Goal: Task Accomplishment & Management: Manage account settings

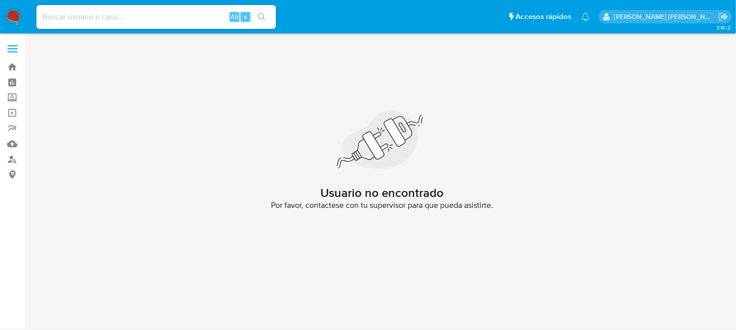
click at [6, 9] on img at bounding box center [13, 16] width 17 height 17
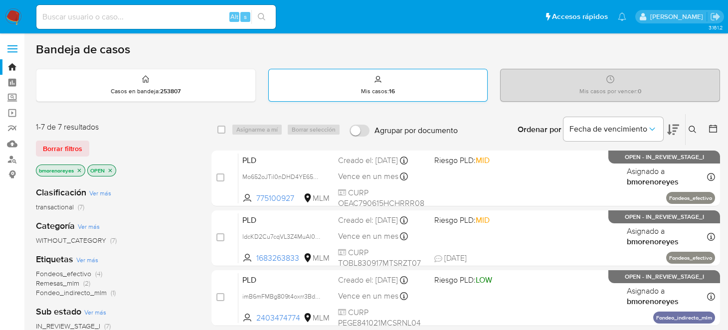
click at [390, 95] on strong "16" at bounding box center [392, 91] width 6 height 9
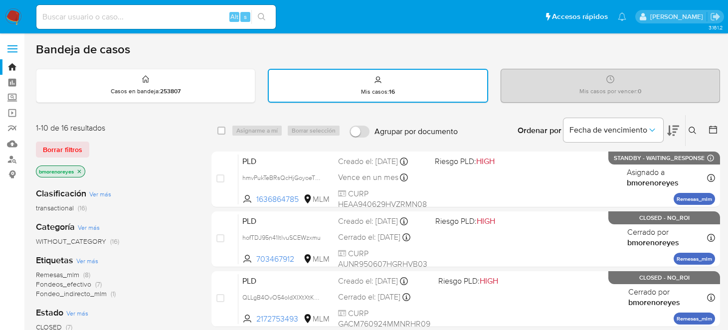
click at [689, 130] on icon at bounding box center [693, 131] width 8 height 8
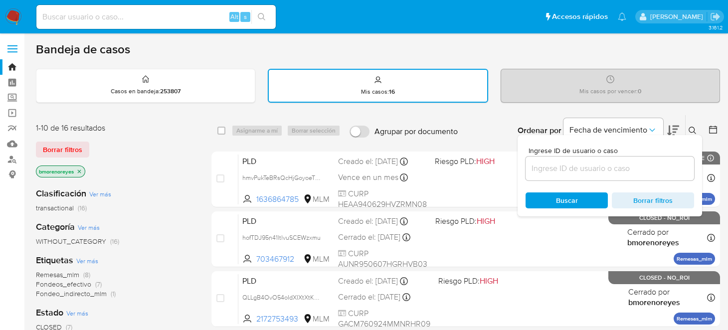
click at [572, 170] on input at bounding box center [610, 168] width 169 height 13
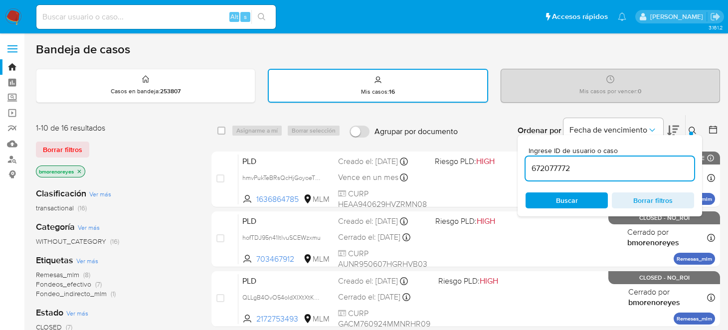
type input "672077772"
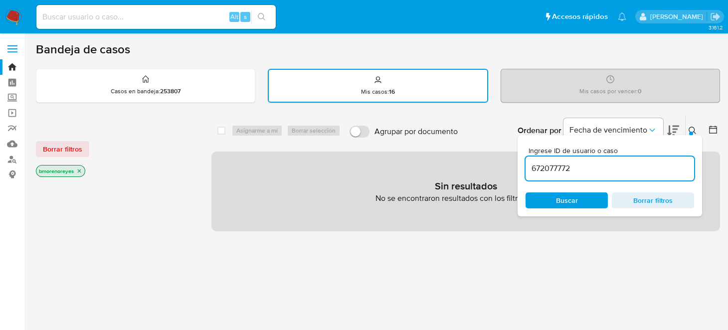
click at [547, 203] on span "Buscar" at bounding box center [567, 200] width 68 height 14
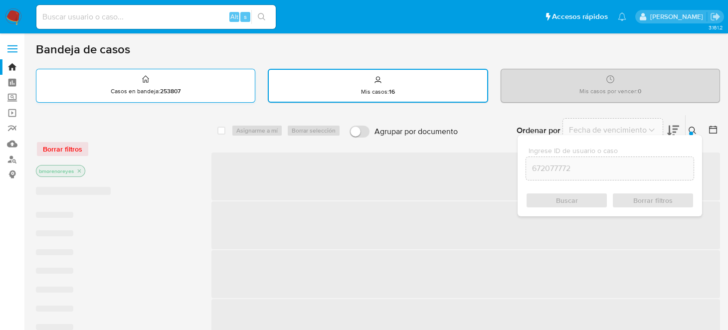
click at [190, 88] on div "Casos en bandeja : 253807" at bounding box center [145, 85] width 218 height 32
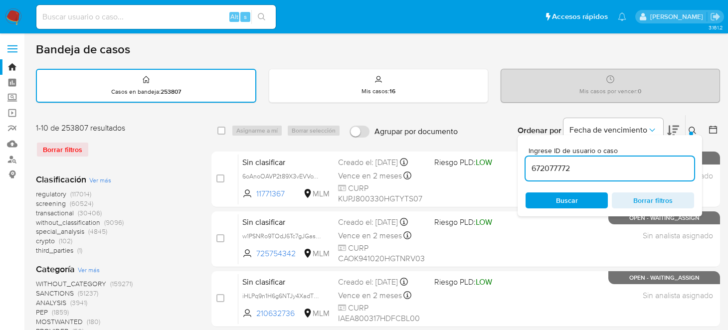
click at [582, 203] on span "Buscar" at bounding box center [567, 200] width 68 height 14
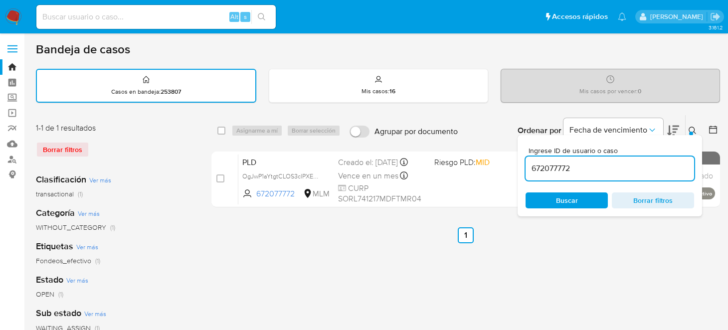
click at [364, 238] on ul "Anterior 1 Siguiente" at bounding box center [465, 235] width 509 height 16
click at [690, 132] on div at bounding box center [691, 134] width 4 height 4
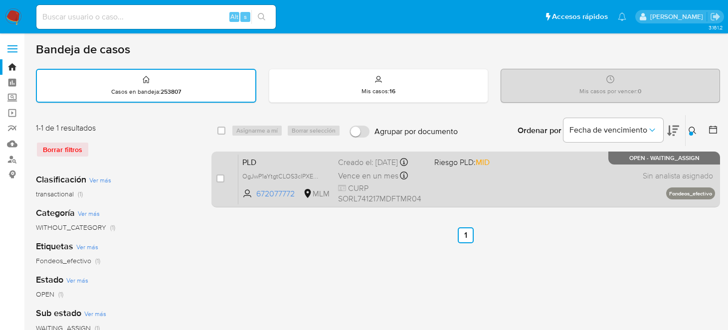
click at [482, 195] on div "PLD OgJwP1aYtgtCLOS3clPXEU9w 672077772 MLM Riesgo PLD: MID Creado el: 12/09/202…" at bounding box center [476, 179] width 477 height 50
click at [222, 179] on input "checkbox" at bounding box center [220, 179] width 8 height 8
checkbox input "true"
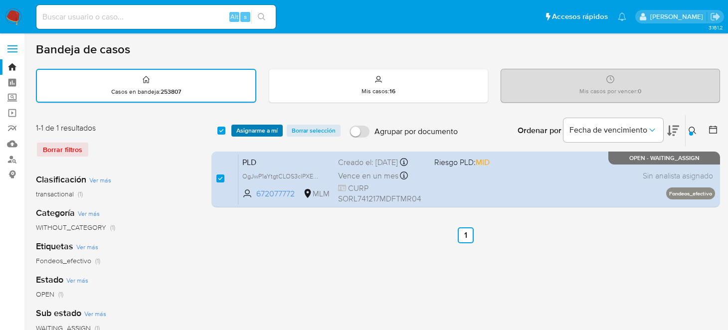
click at [259, 127] on span "Asignarme a mí" at bounding box center [256, 131] width 41 height 10
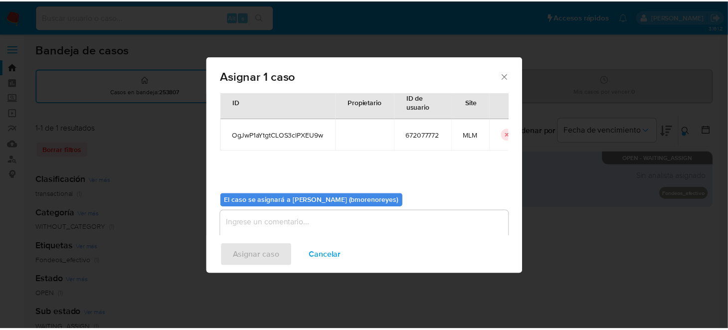
scroll to position [51, 0]
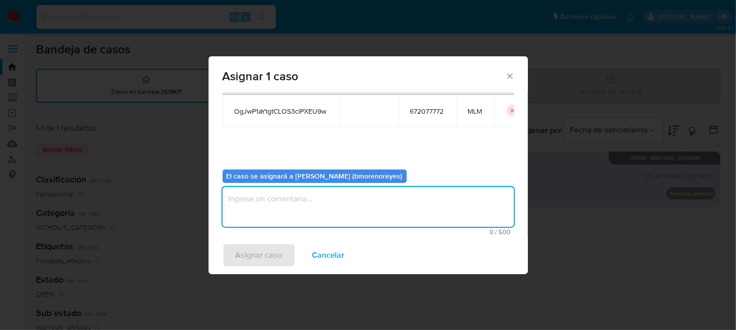
click at [273, 202] on textarea "assign-modal" at bounding box center [367, 207] width 291 height 40
type textarea "BMMR"
click at [265, 249] on span "Asignar caso" at bounding box center [258, 255] width 47 height 22
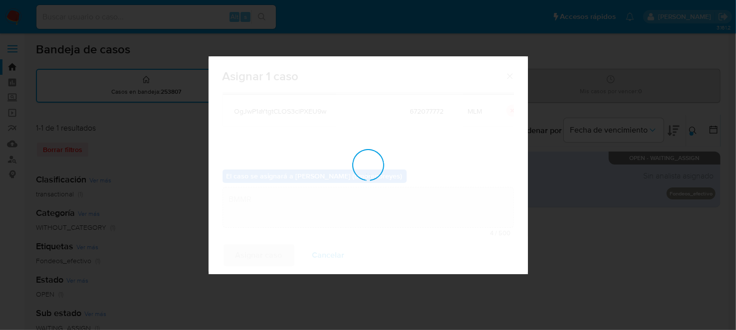
checkbox input "false"
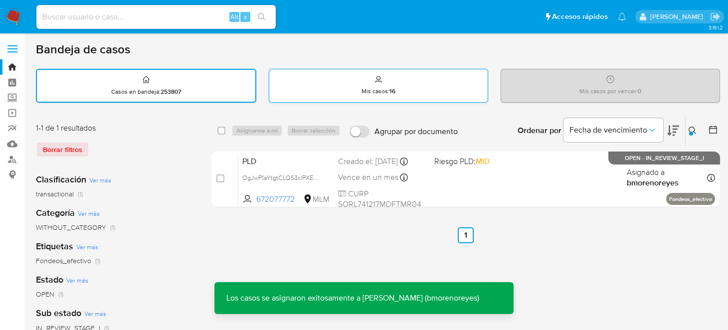
click at [389, 75] on div "Mis casos : 16" at bounding box center [378, 85] width 218 height 32
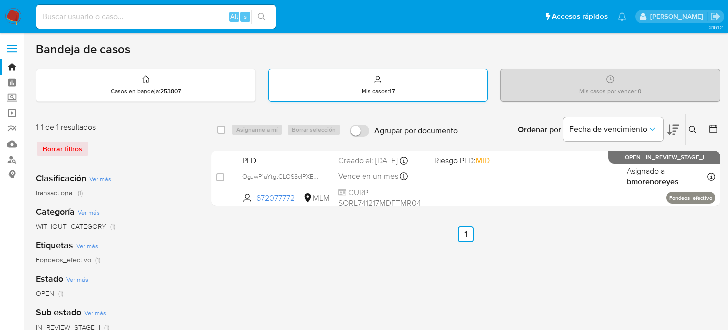
click at [376, 87] on p "Mis casos : 17" at bounding box center [378, 91] width 33 height 8
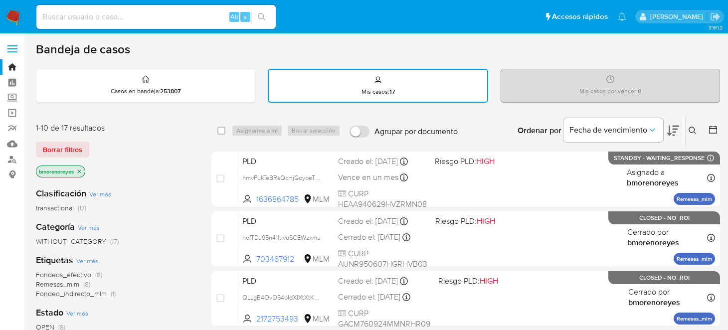
click at [688, 128] on button at bounding box center [694, 131] width 16 height 12
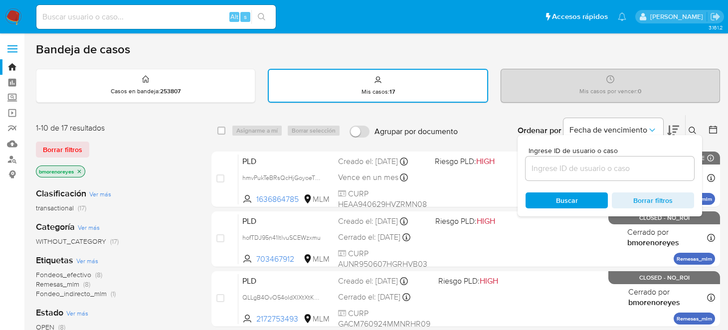
click at [540, 162] on input at bounding box center [610, 168] width 169 height 13
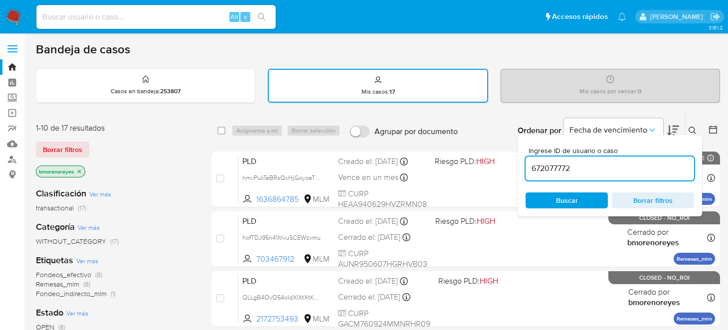
type input "672077772"
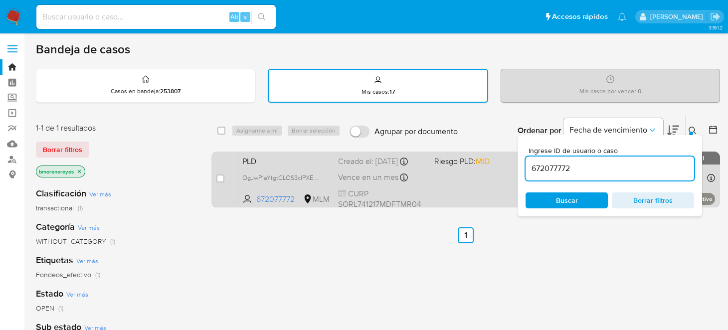
click at [490, 166] on div "PLD OgJwP1aYtgtCLOS3clPXEU9w 672077772 MLM Riesgo PLD: MID Creado el: 12/09/202…" at bounding box center [476, 179] width 477 height 50
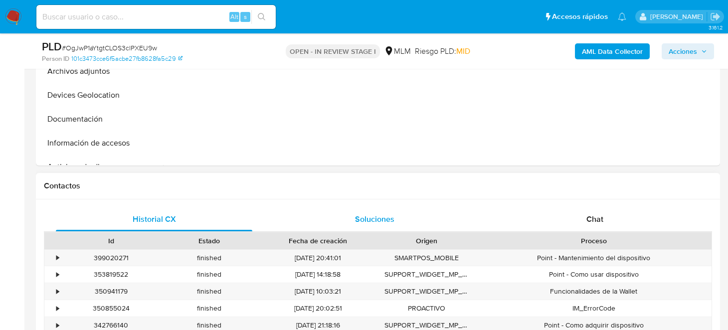
select select "10"
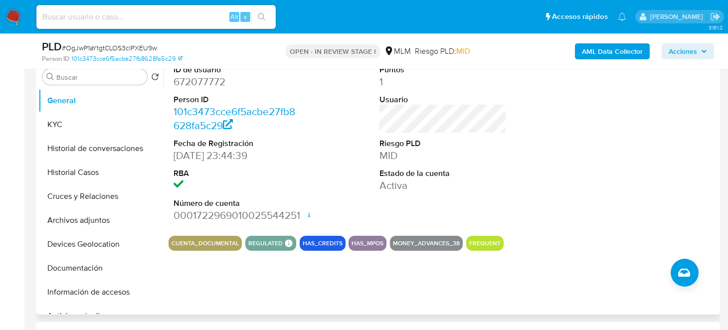
scroll to position [150, 0]
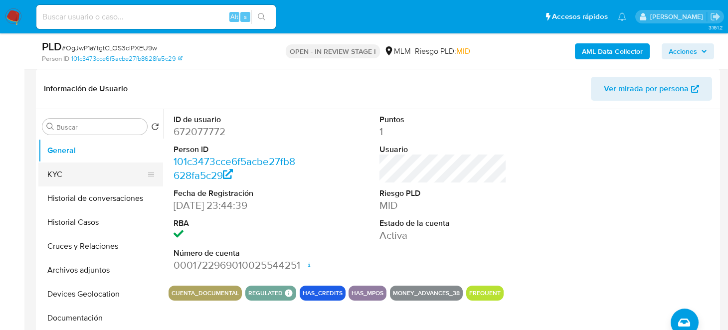
click at [68, 177] on button "KYC" at bounding box center [96, 175] width 117 height 24
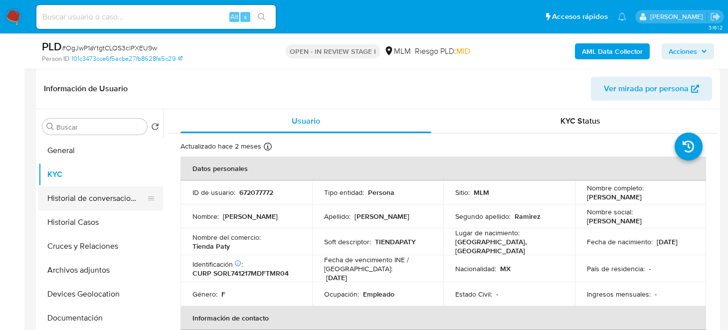
click at [93, 198] on button "Historial de conversaciones" at bounding box center [96, 199] width 117 height 24
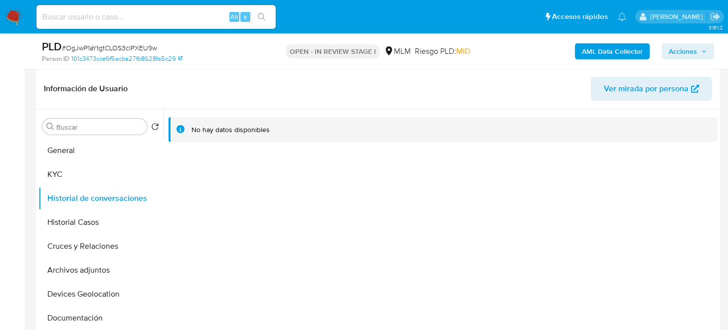
click at [312, 242] on div at bounding box center [440, 236] width 555 height 255
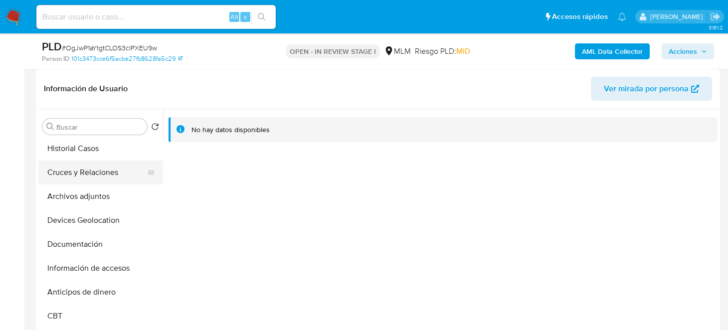
scroll to position [49, 0]
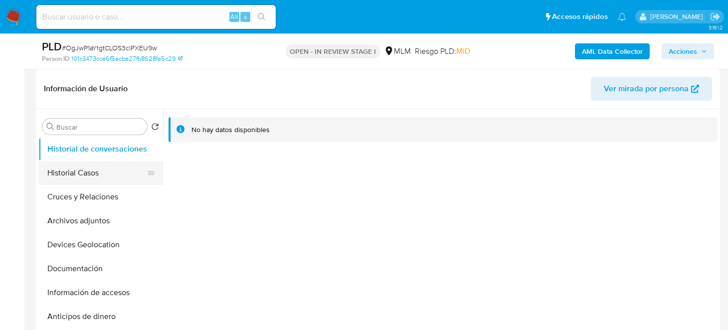
click at [91, 176] on button "Historial Casos" at bounding box center [96, 173] width 117 height 24
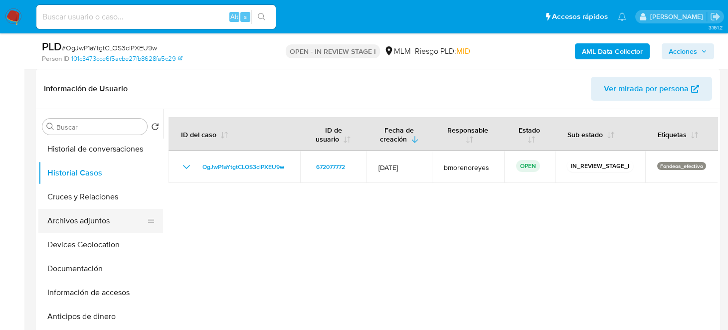
click at [87, 225] on button "Archivos adjuntos" at bounding box center [96, 221] width 117 height 24
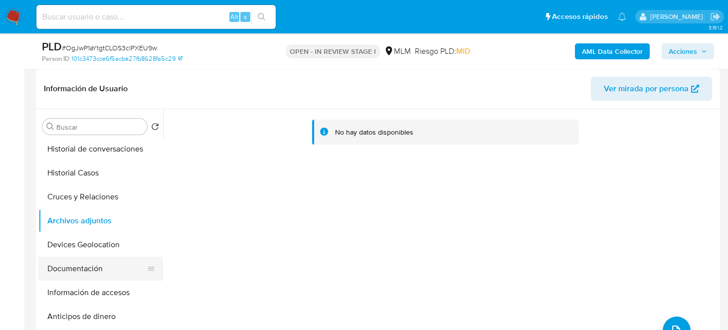
click at [100, 268] on button "Documentación" at bounding box center [96, 269] width 117 height 24
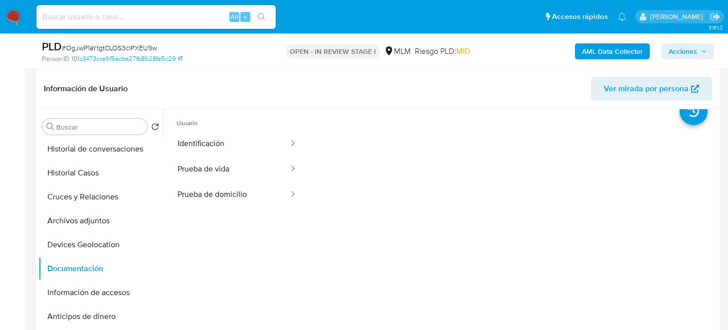
scroll to position [0, 0]
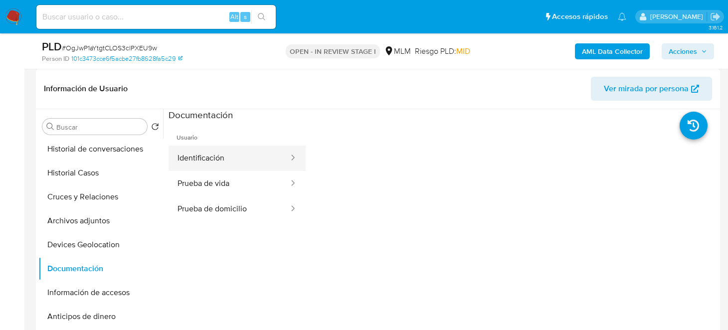
click at [246, 152] on button "Identificación" at bounding box center [229, 158] width 121 height 25
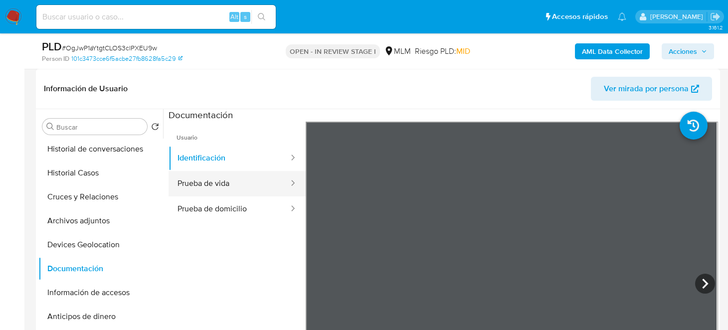
click at [218, 184] on button "Prueba de vida" at bounding box center [229, 183] width 121 height 25
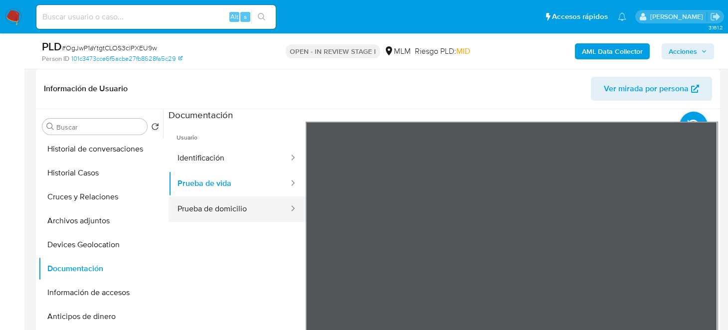
click at [219, 208] on button "Prueba de domicilio" at bounding box center [229, 208] width 121 height 25
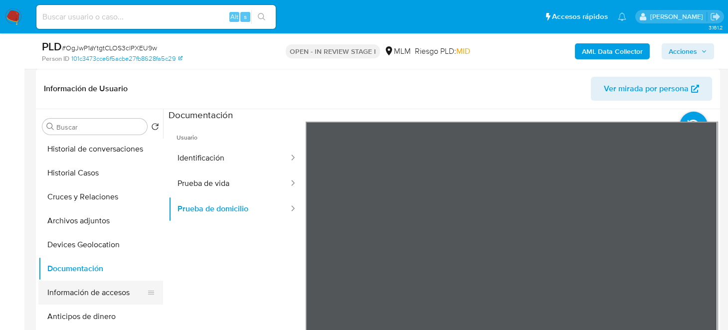
click at [74, 296] on button "Información de accesos" at bounding box center [96, 293] width 117 height 24
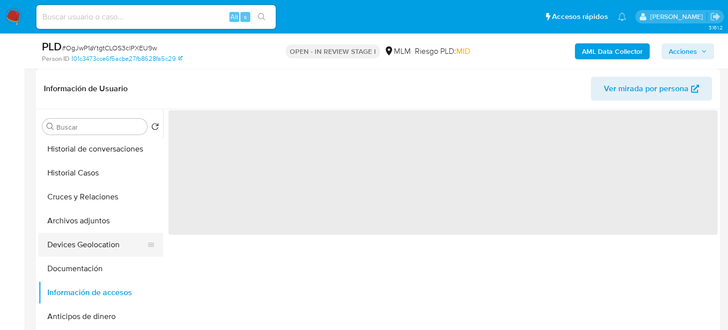
click at [81, 233] on button "Devices Geolocation" at bounding box center [96, 245] width 117 height 24
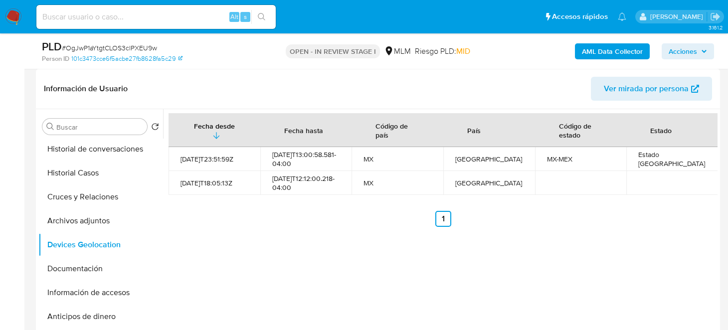
click at [364, 254] on div "Fecha desde [GEOGRAPHIC_DATA] hasta Código de país País Código de estado Estado…" at bounding box center [440, 236] width 555 height 255
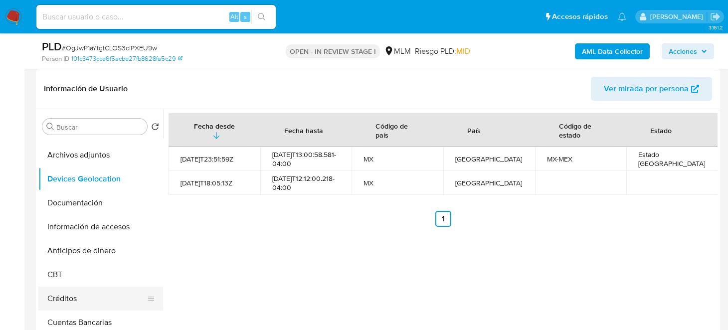
scroll to position [150, 0]
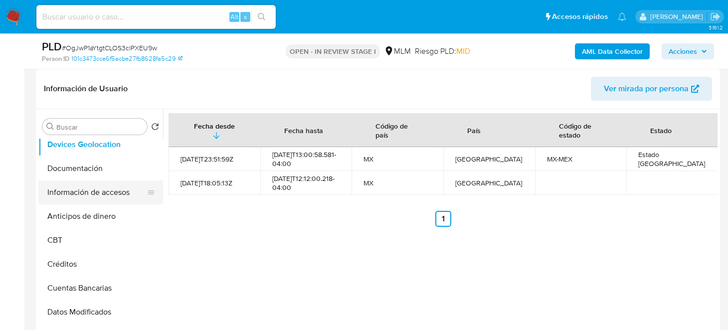
click at [87, 197] on button "Información de accesos" at bounding box center [96, 193] width 117 height 24
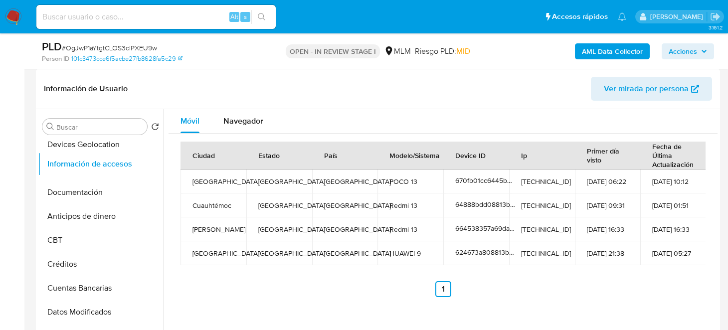
drag, startPoint x: 148, startPoint y: 192, endPoint x: 145, endPoint y: 164, distance: 28.6
click at [145, 164] on ul "General KYC Historial de conversaciones Historial Casos Cruces y Relaciones Arc…" at bounding box center [100, 251] width 125 height 225
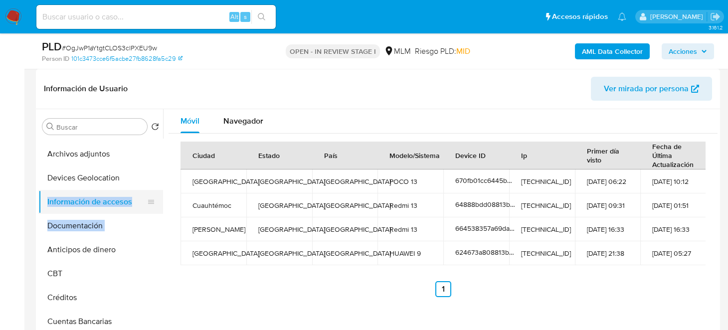
scroll to position [99, 0]
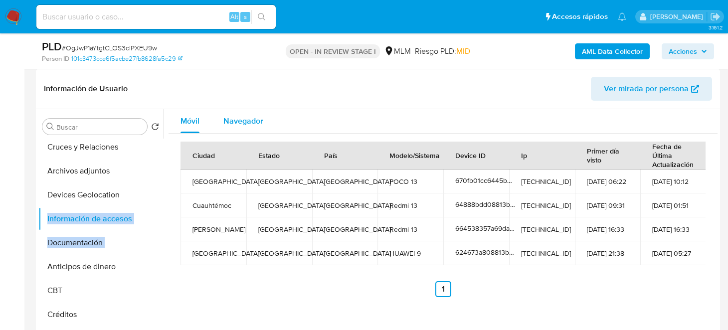
click at [235, 117] on span "Navegador" at bounding box center [243, 120] width 40 height 11
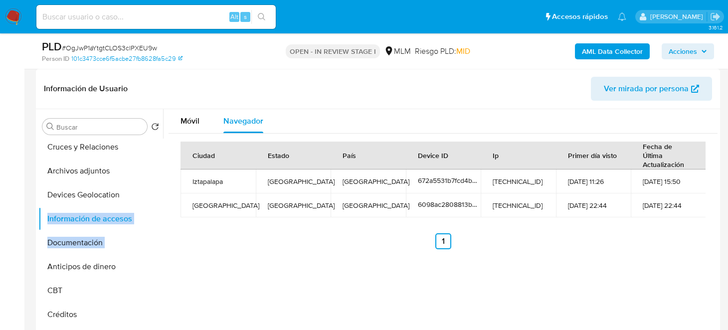
scroll to position [199, 0]
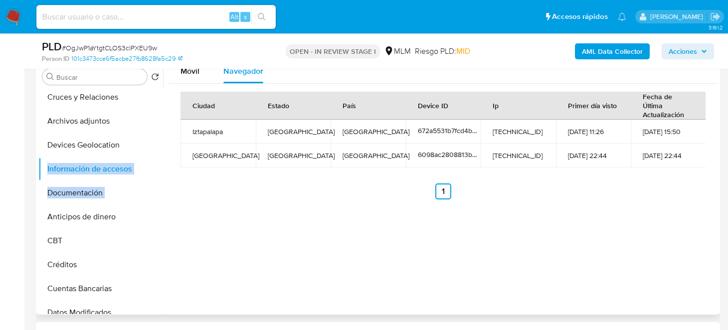
click at [348, 253] on div "Móvil Navegador Ciudad Estado País Device ID Ip Primer día visto Fecha de Últim…" at bounding box center [440, 186] width 555 height 255
click at [195, 77] on div "Móvil" at bounding box center [190, 71] width 19 height 24
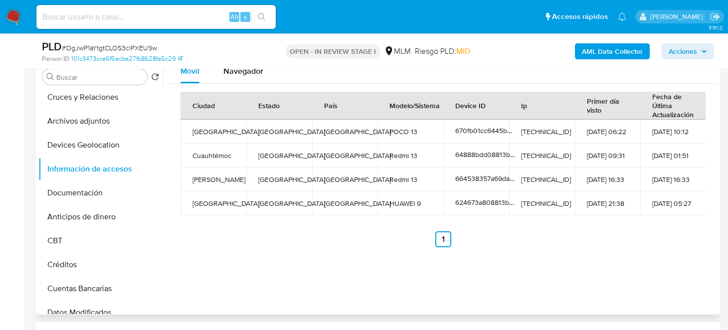
click at [324, 250] on div "Ciudad Estado País Modelo/Sistema Device ID Ip Primer día visto Fecha de Última…" at bounding box center [443, 170] width 549 height 172
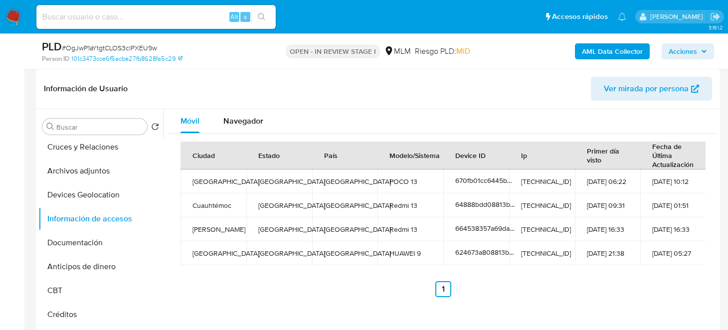
scroll to position [0, 0]
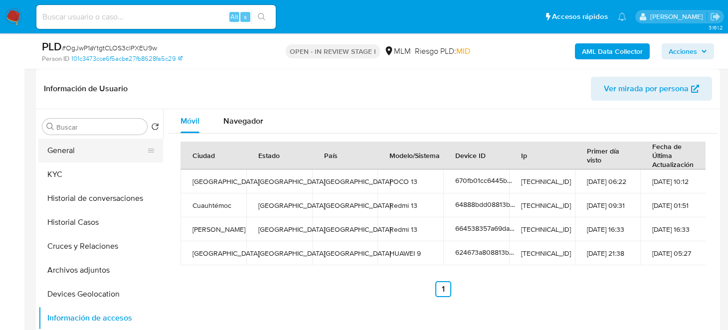
click at [84, 158] on button "General" at bounding box center [96, 151] width 117 height 24
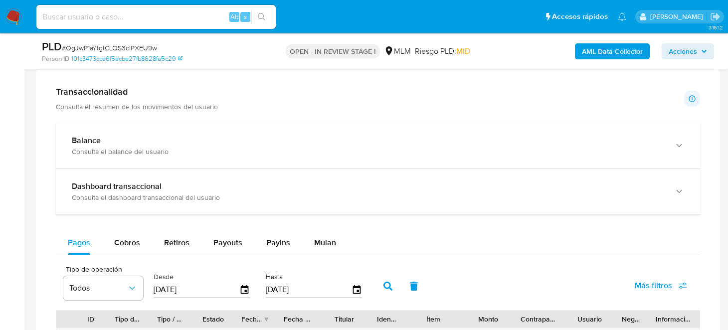
scroll to position [748, 0]
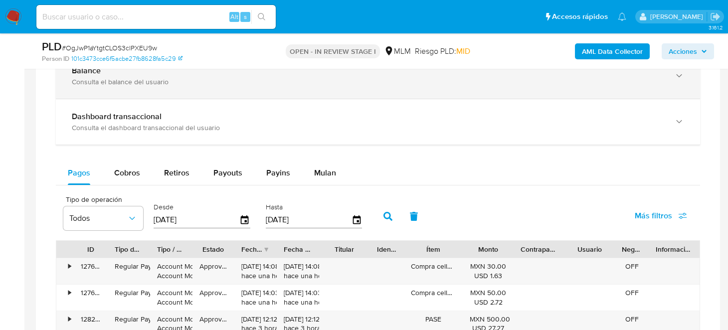
click at [185, 89] on div "Balance Consulta el balance del usuario" at bounding box center [378, 75] width 644 height 45
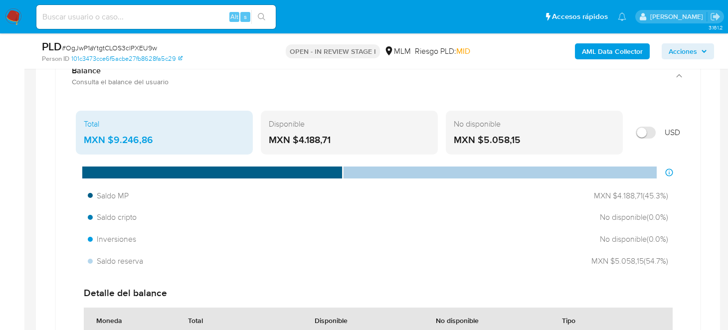
drag, startPoint x: 333, startPoint y: 135, endPoint x: 349, endPoint y: 165, distance: 33.5
click at [297, 141] on div "MXN $4.188,71" at bounding box center [349, 140] width 161 height 13
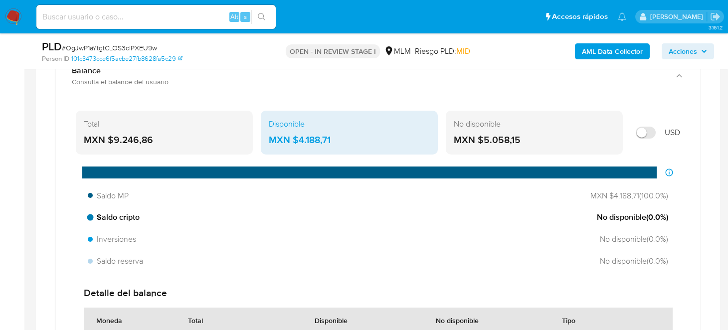
click at [356, 223] on div "Saldo cripto No disponible ( 0.0 %)" at bounding box center [378, 217] width 588 height 19
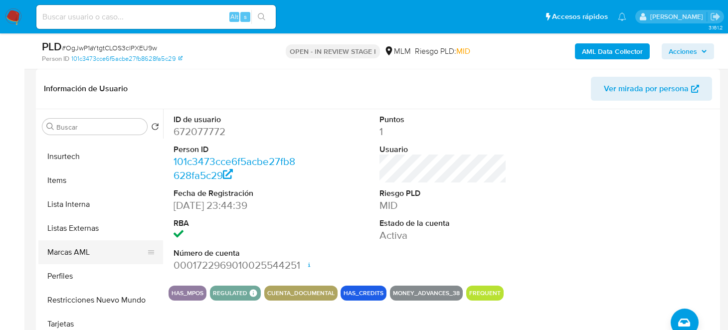
scroll to position [469, 0]
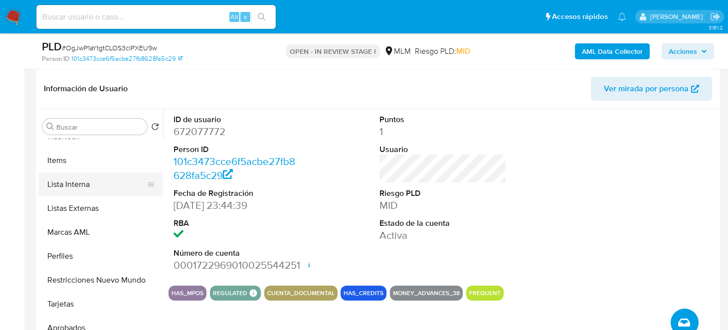
click at [92, 178] on button "Lista Interna" at bounding box center [96, 185] width 117 height 24
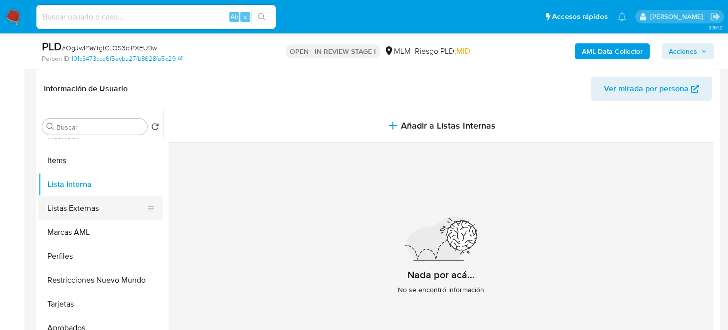
click at [102, 202] on button "Listas Externas" at bounding box center [96, 208] width 117 height 24
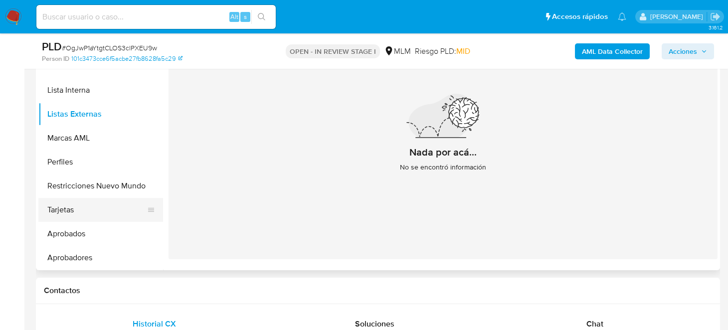
scroll to position [249, 0]
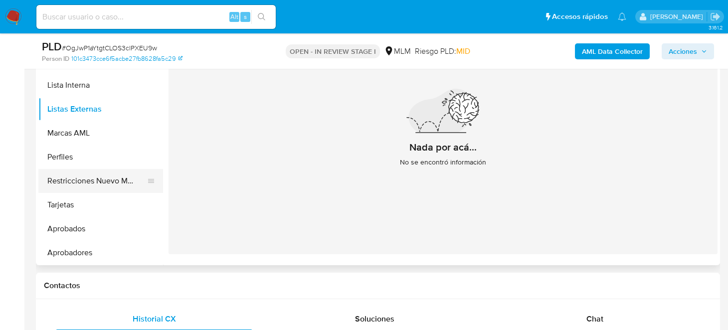
click at [119, 182] on button "Restricciones Nuevo Mundo" at bounding box center [96, 181] width 117 height 24
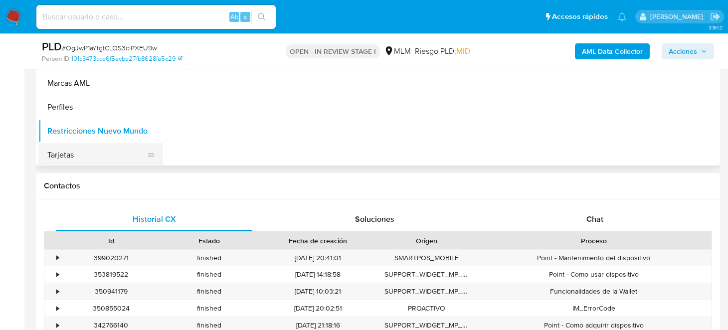
scroll to position [469, 0]
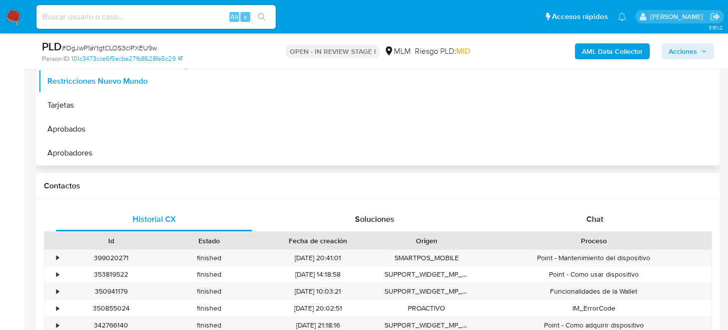
click at [288, 107] on div at bounding box center [440, 37] width 555 height 255
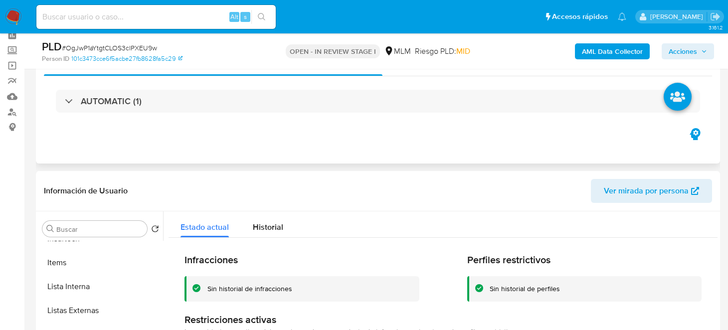
scroll to position [49, 0]
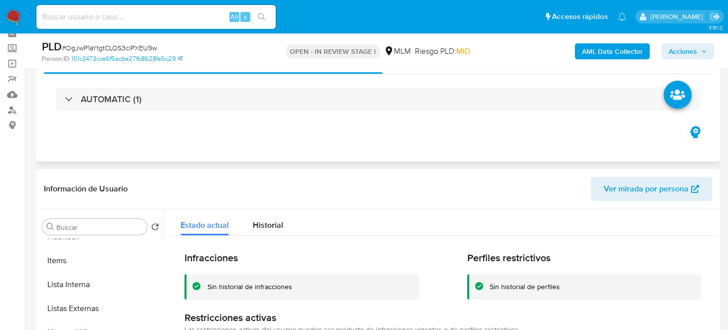
click at [217, 85] on div "AUTOMATIC (1)" at bounding box center [378, 99] width 668 height 50
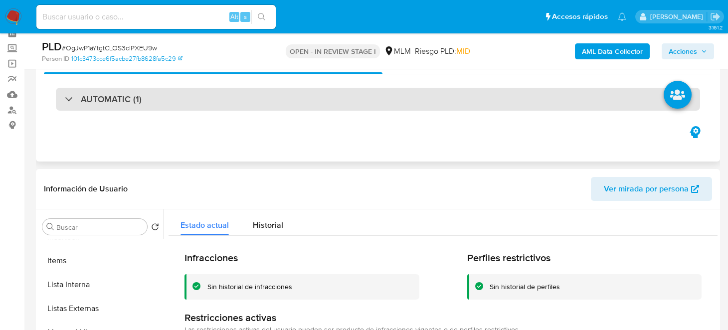
click at [233, 98] on div "AUTOMATIC (1)" at bounding box center [378, 99] width 644 height 23
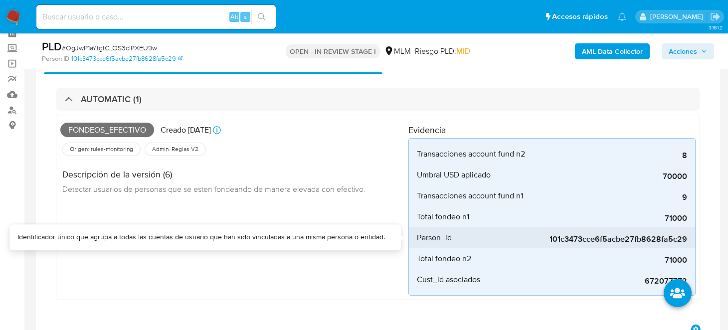
scroll to position [99, 0]
